Goal: Navigation & Orientation: Find specific page/section

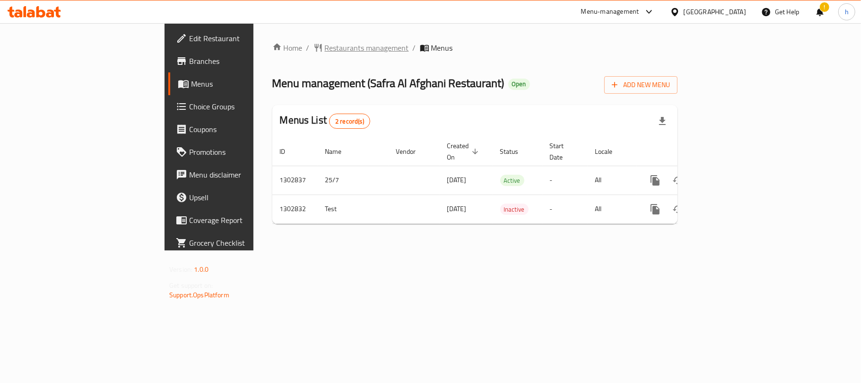
click at [325, 49] on span "Restaurants management" at bounding box center [367, 47] width 84 height 11
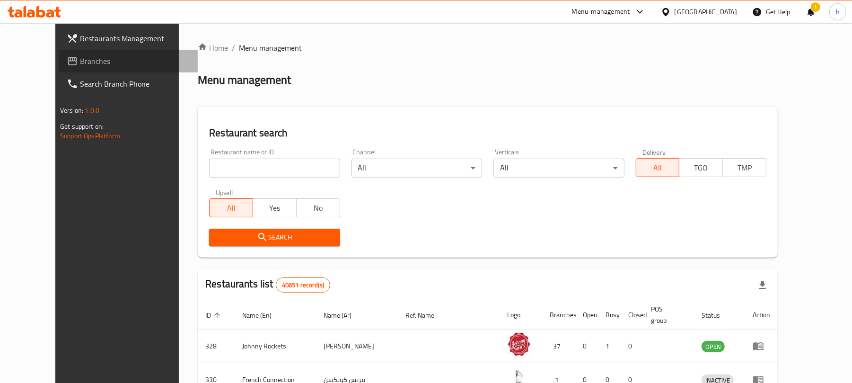
click at [80, 61] on span "Branches" at bounding box center [135, 60] width 110 height 11
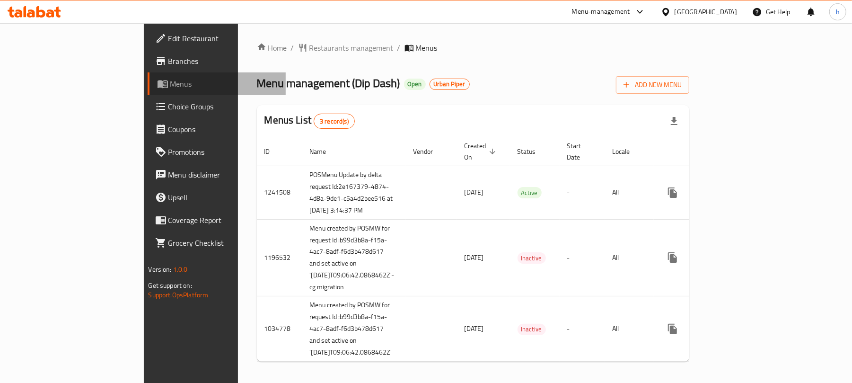
click at [170, 85] on span "Menus" at bounding box center [224, 83] width 108 height 11
click at [309, 48] on span "Restaurants management" at bounding box center [351, 47] width 84 height 11
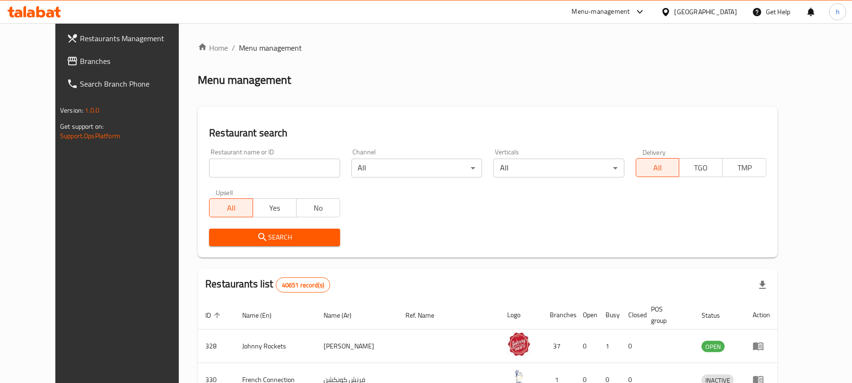
click at [80, 60] on span "Branches" at bounding box center [135, 60] width 110 height 11
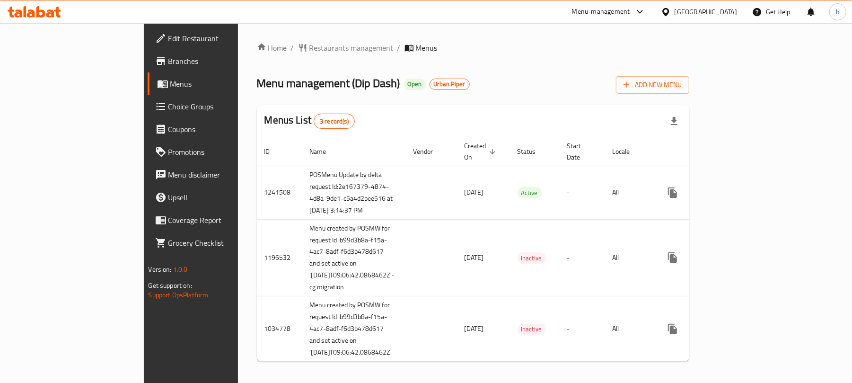
click at [413, 44] on ol "Home / Restaurants management / Menus" at bounding box center [473, 47] width 433 height 11
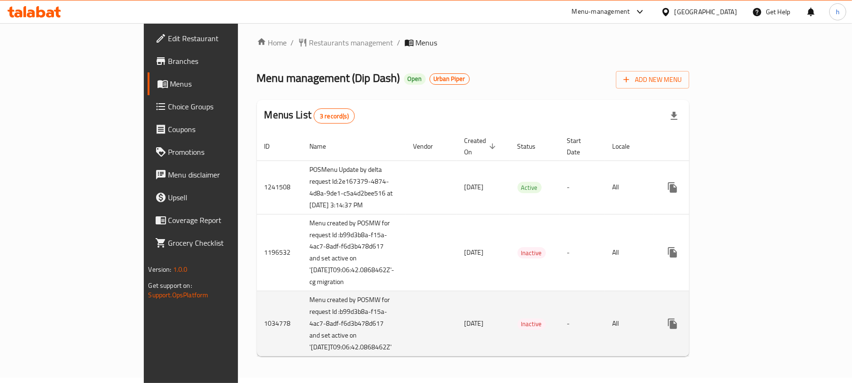
scroll to position [44, 0]
